Goal: Register for event/course

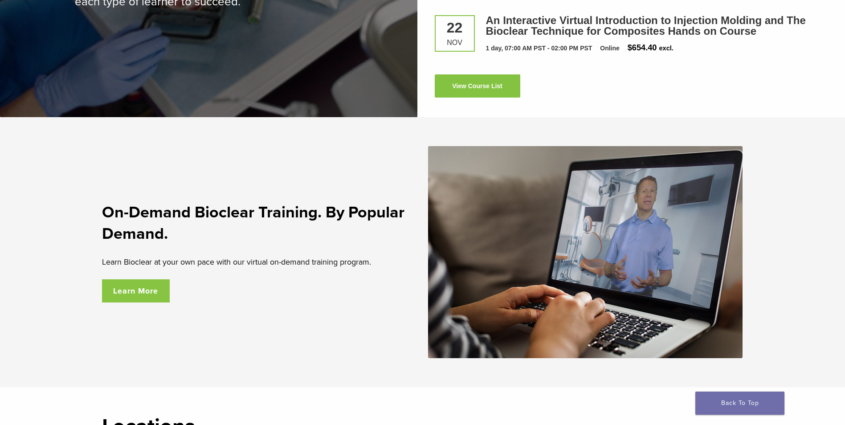
scroll to position [1603, 0]
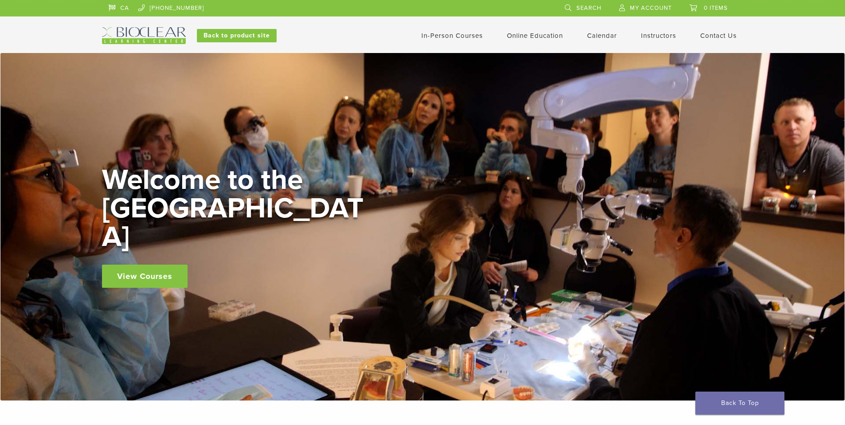
click at [464, 33] on link "In-Person Courses" at bounding box center [451, 36] width 61 height 8
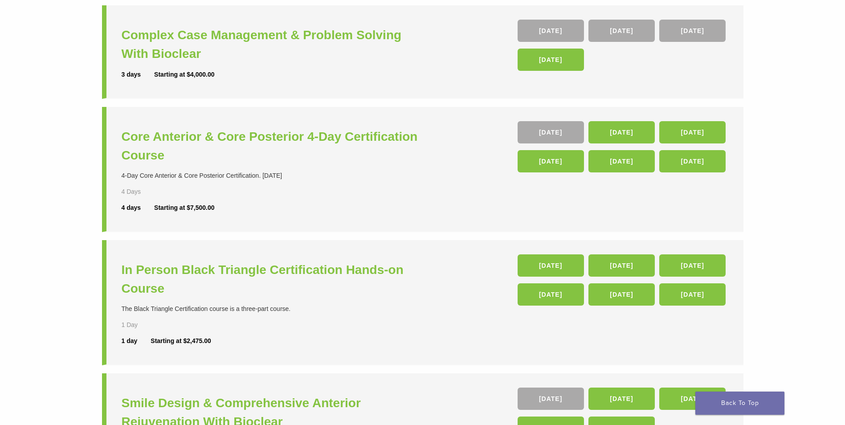
scroll to position [178, 0]
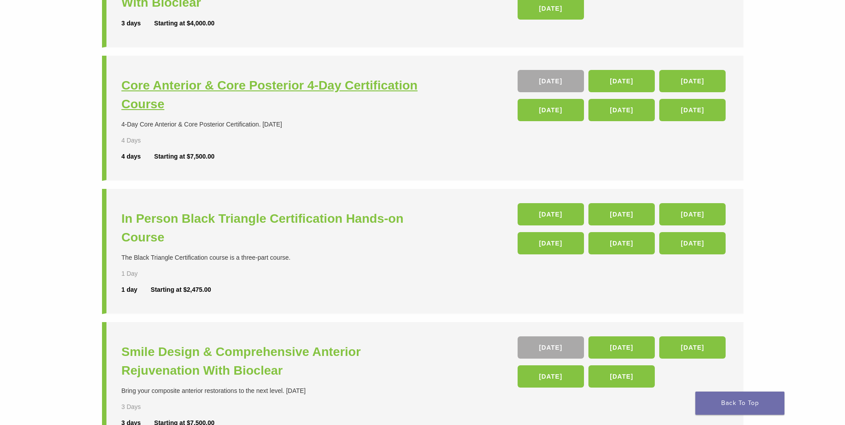
click at [354, 85] on h3 "Core Anterior & Core Posterior 4-Day Certification Course" at bounding box center [273, 94] width 303 height 37
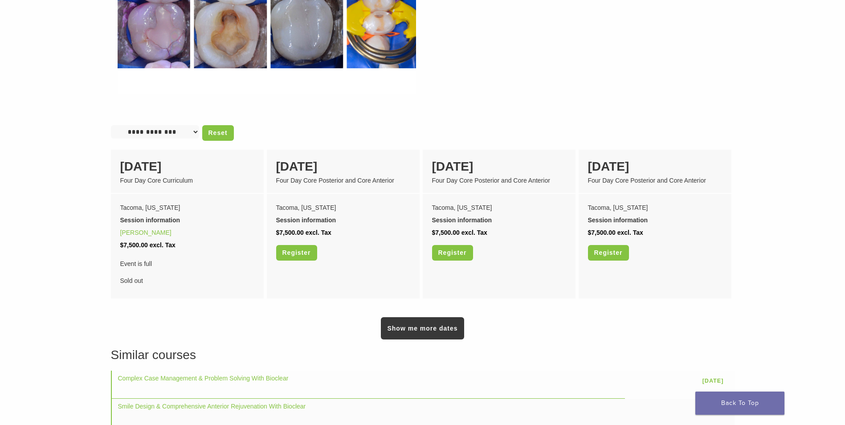
scroll to position [668, 0]
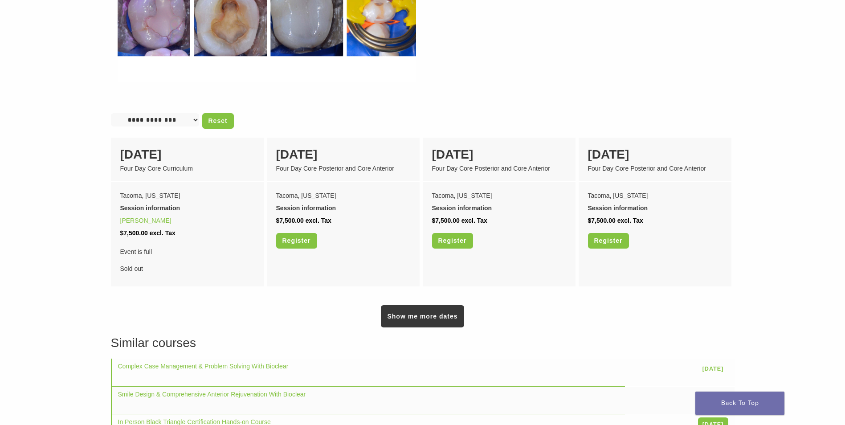
click at [431, 308] on link "Show me more dates" at bounding box center [422, 316] width 83 height 22
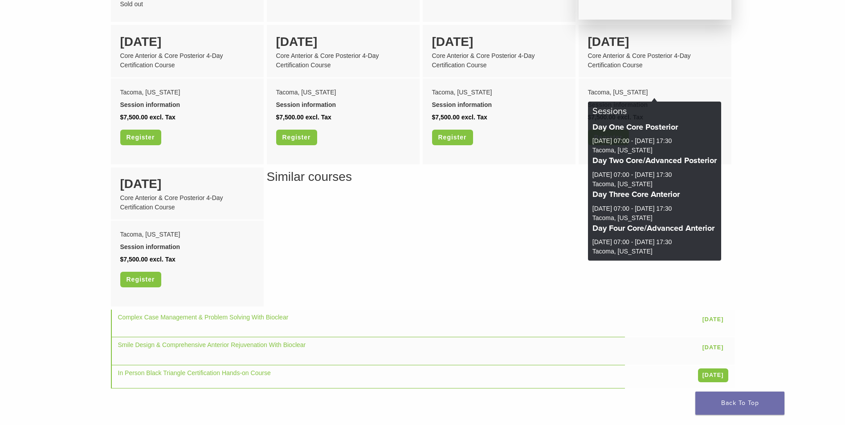
scroll to position [890, 0]
